Goal: Check status

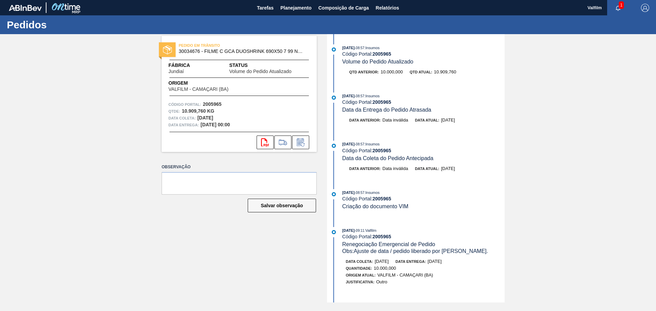
click at [397, 132] on div "[DATE] 08:57 : Insumos Código Portal: 2005965 Volume do Pedido Atualizado Qtd a…" at bounding box center [416, 168] width 176 height 268
click at [369, 158] on span "Data da Coleta do Pedido Antecipada" at bounding box center [387, 158] width 91 height 6
